Goal: Contribute content

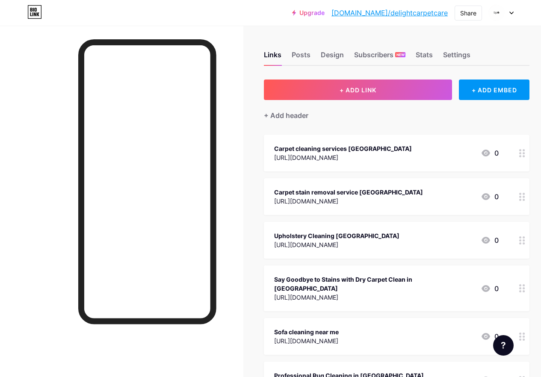
click at [372, 86] on span "+ ADD LINK" at bounding box center [358, 89] width 37 height 7
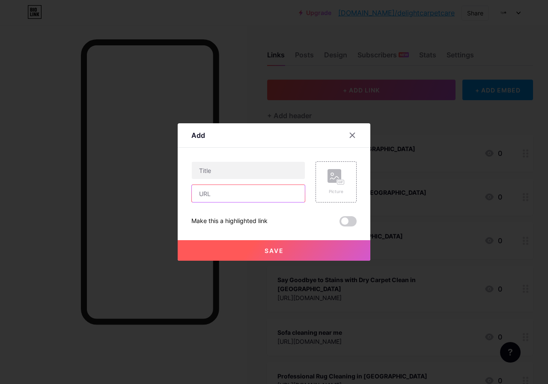
click at [267, 190] on input "text" at bounding box center [248, 193] width 113 height 17
paste input "[URL][DOMAIN_NAME]"
type input "[URL][DOMAIN_NAME]"
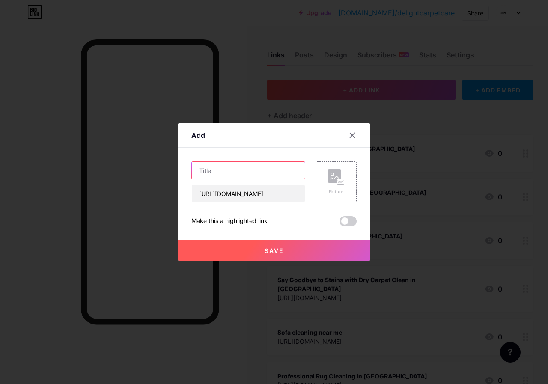
click at [246, 166] on input "text" at bounding box center [248, 170] width 113 height 17
paste input "Commercial carpet cleaning [GEOGRAPHIC_DATA]"
type input "Commercial carpet cleaning [GEOGRAPHIC_DATA]"
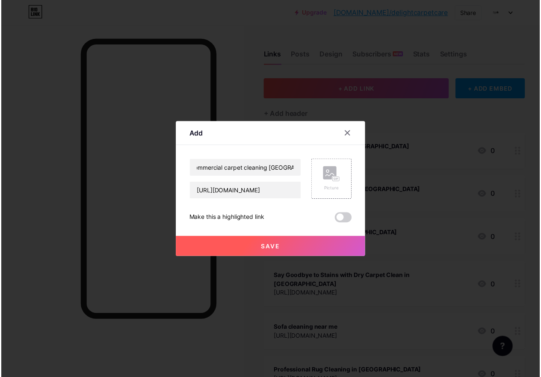
scroll to position [0, 0]
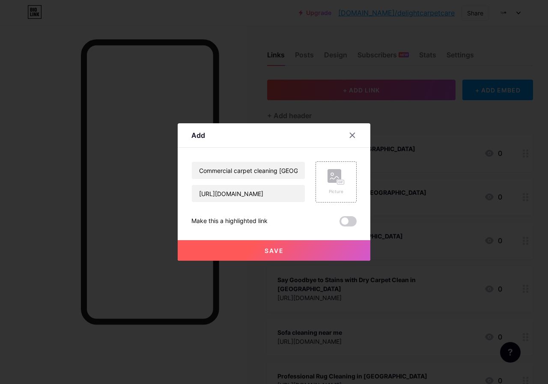
click at [265, 249] on span "Save" at bounding box center [273, 250] width 19 height 7
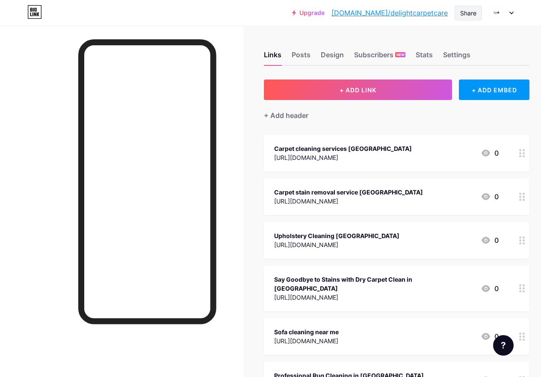
click at [465, 14] on div "Share" at bounding box center [468, 13] width 16 height 9
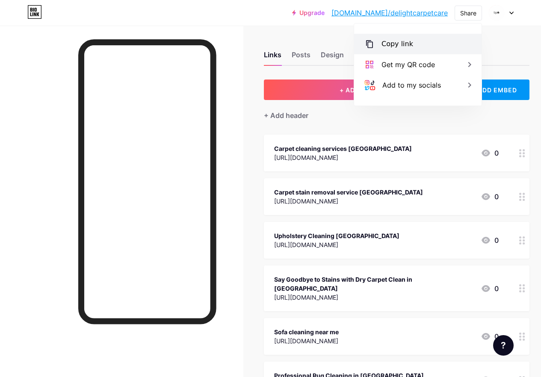
click at [430, 47] on div "Copy link" at bounding box center [418, 44] width 128 height 21
